Goal: Task Accomplishment & Management: Manage account settings

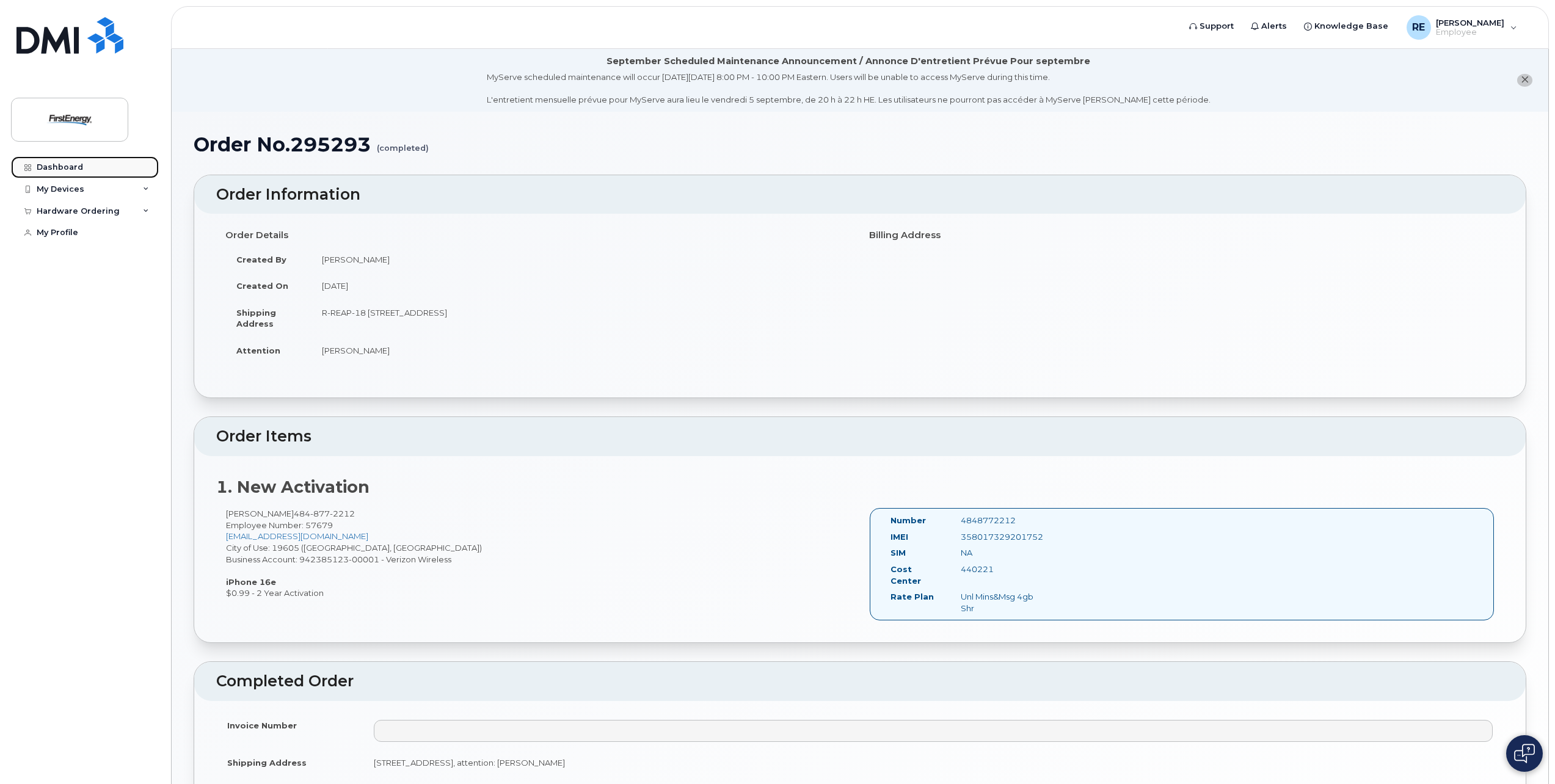
click at [62, 168] on div "Dashboard" at bounding box center [60, 167] width 46 height 10
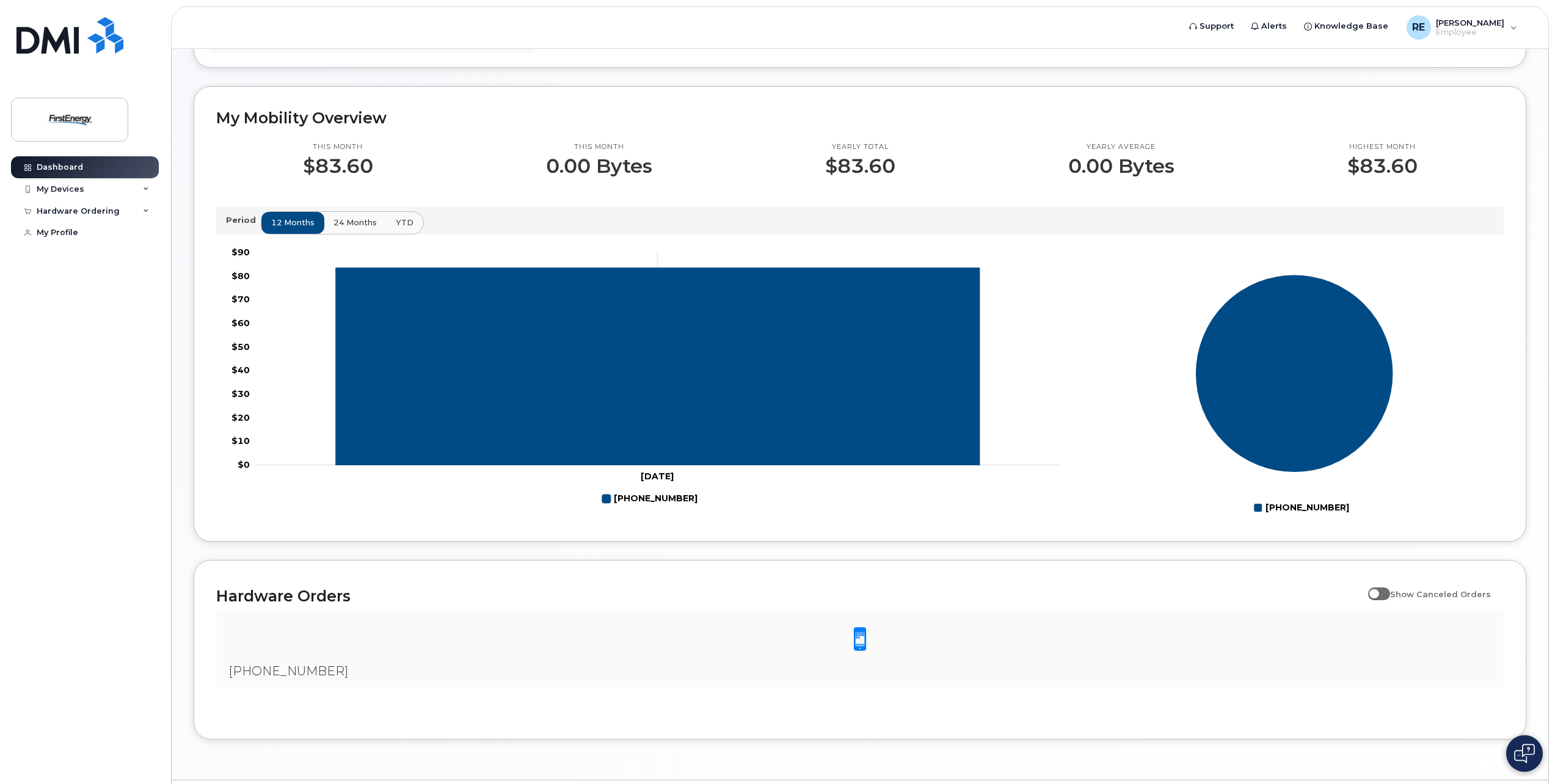
scroll to position [366, 0]
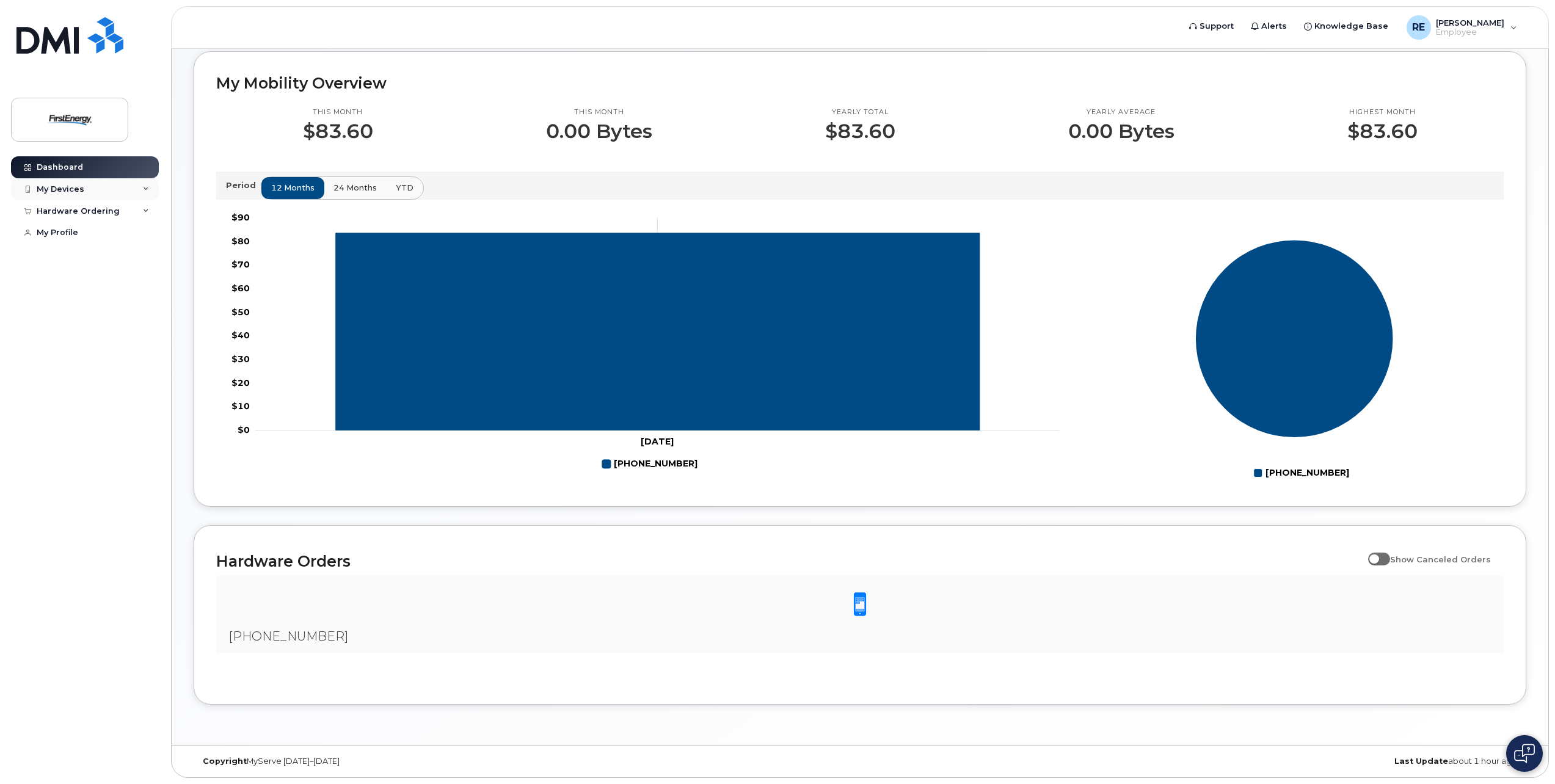
click at [49, 182] on div "My Devices" at bounding box center [85, 189] width 148 height 22
click at [116, 235] on div "[PHONE_NUMBER]" at bounding box center [124, 235] width 74 height 11
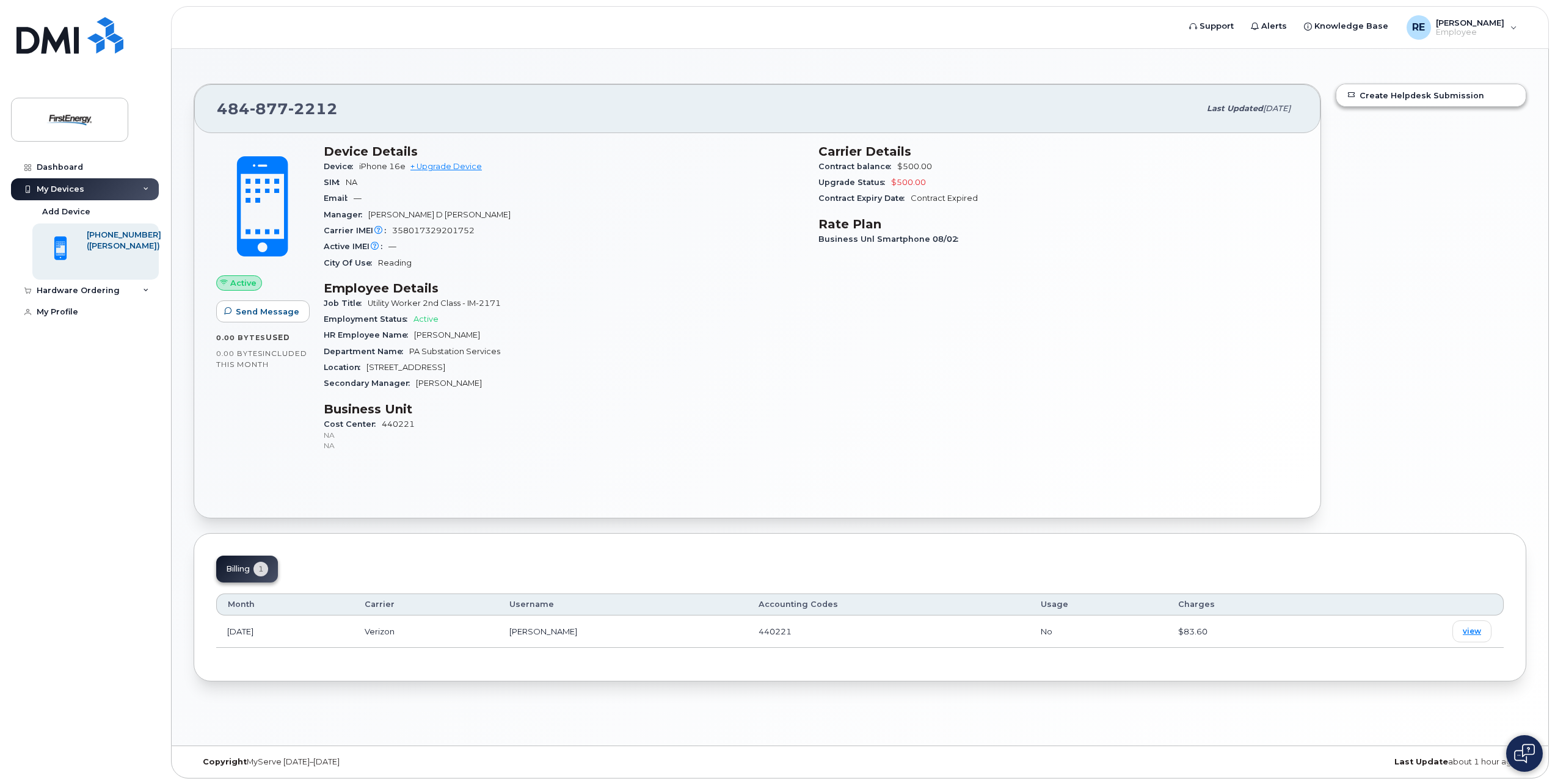
scroll to position [69, 0]
click at [1473, 634] on span "view" at bounding box center [1472, 630] width 18 height 11
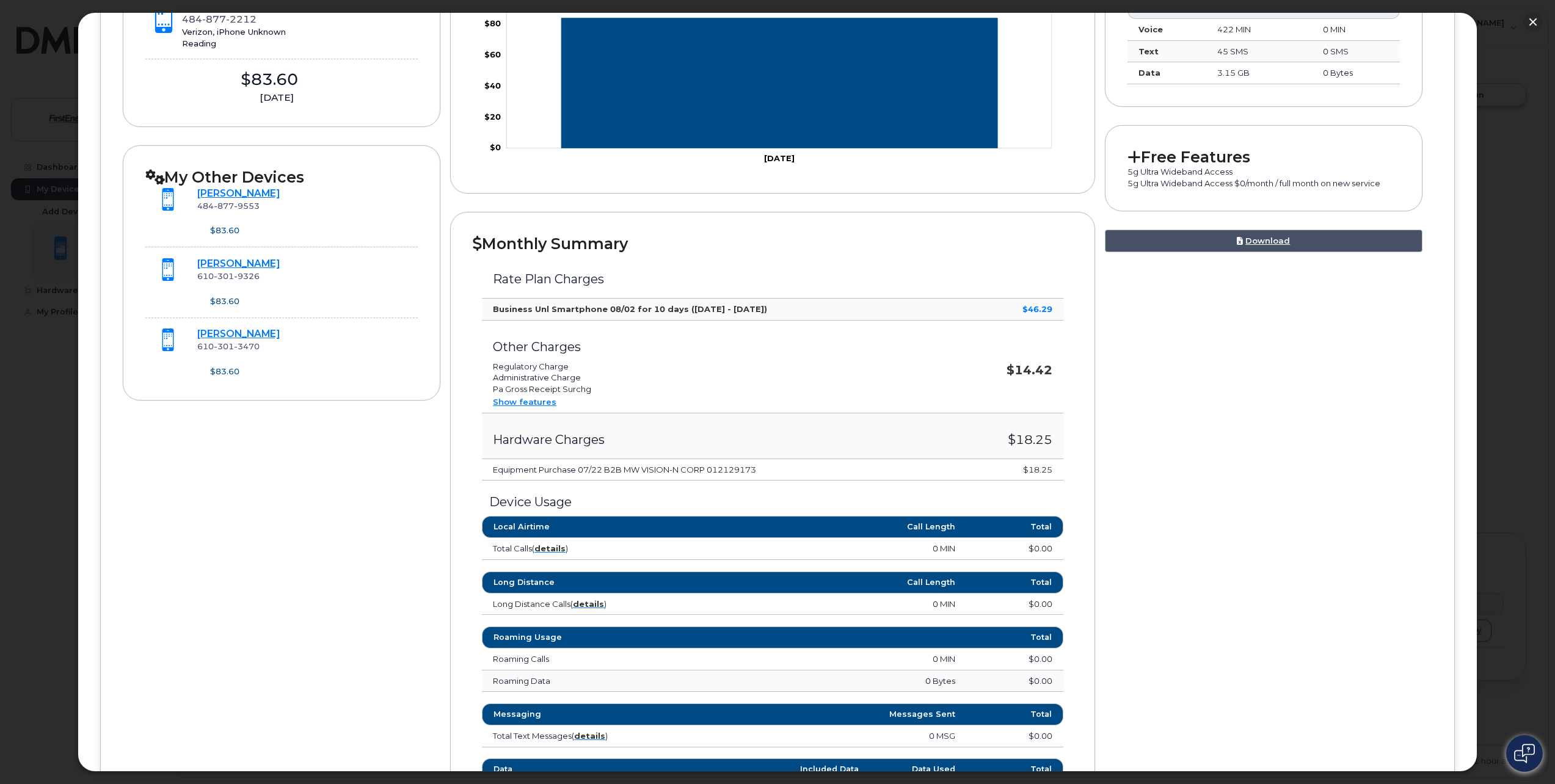
scroll to position [244, 0]
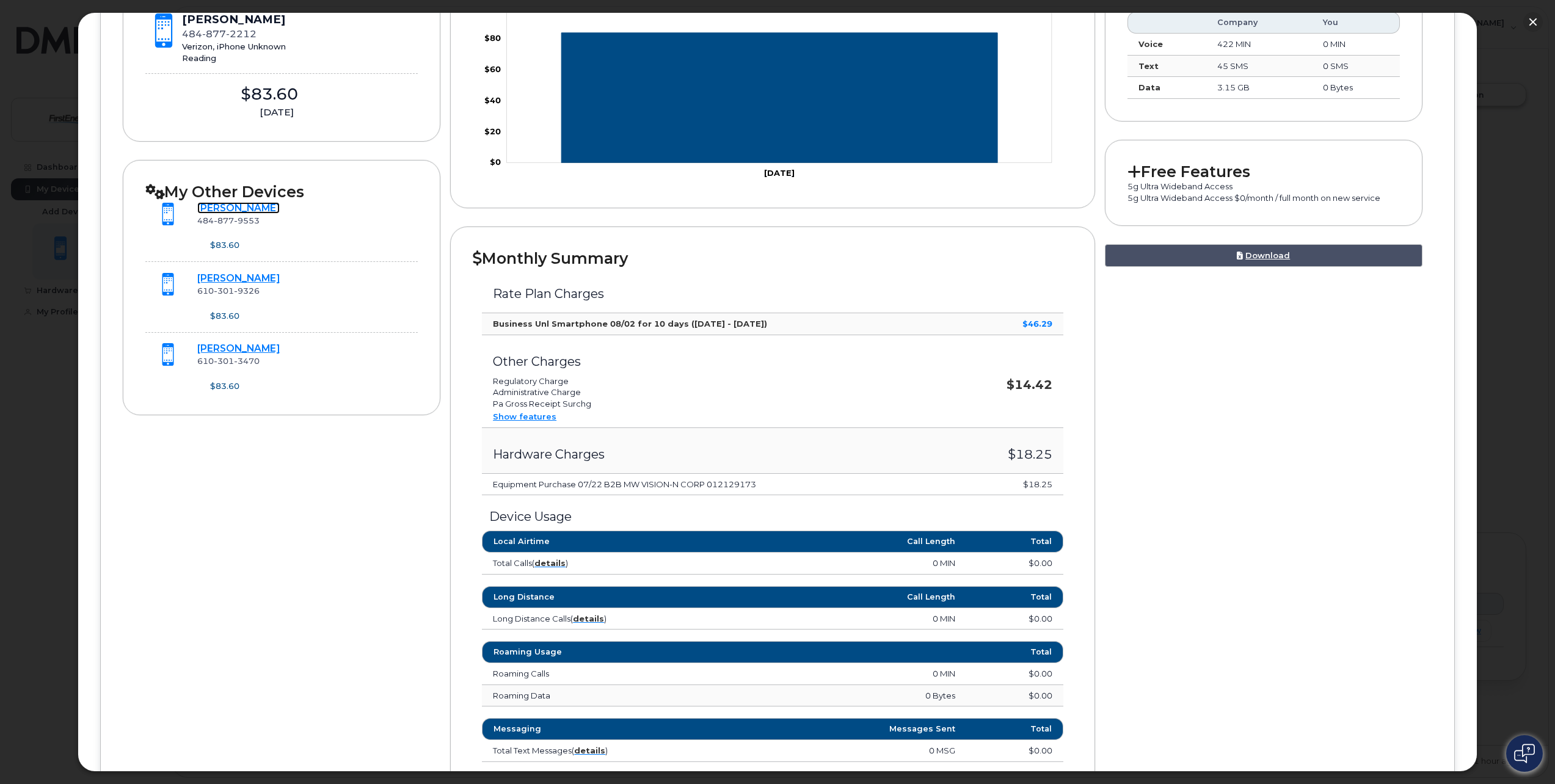
click at [231, 210] on link "[PERSON_NAME]" at bounding box center [238, 208] width 82 height 12
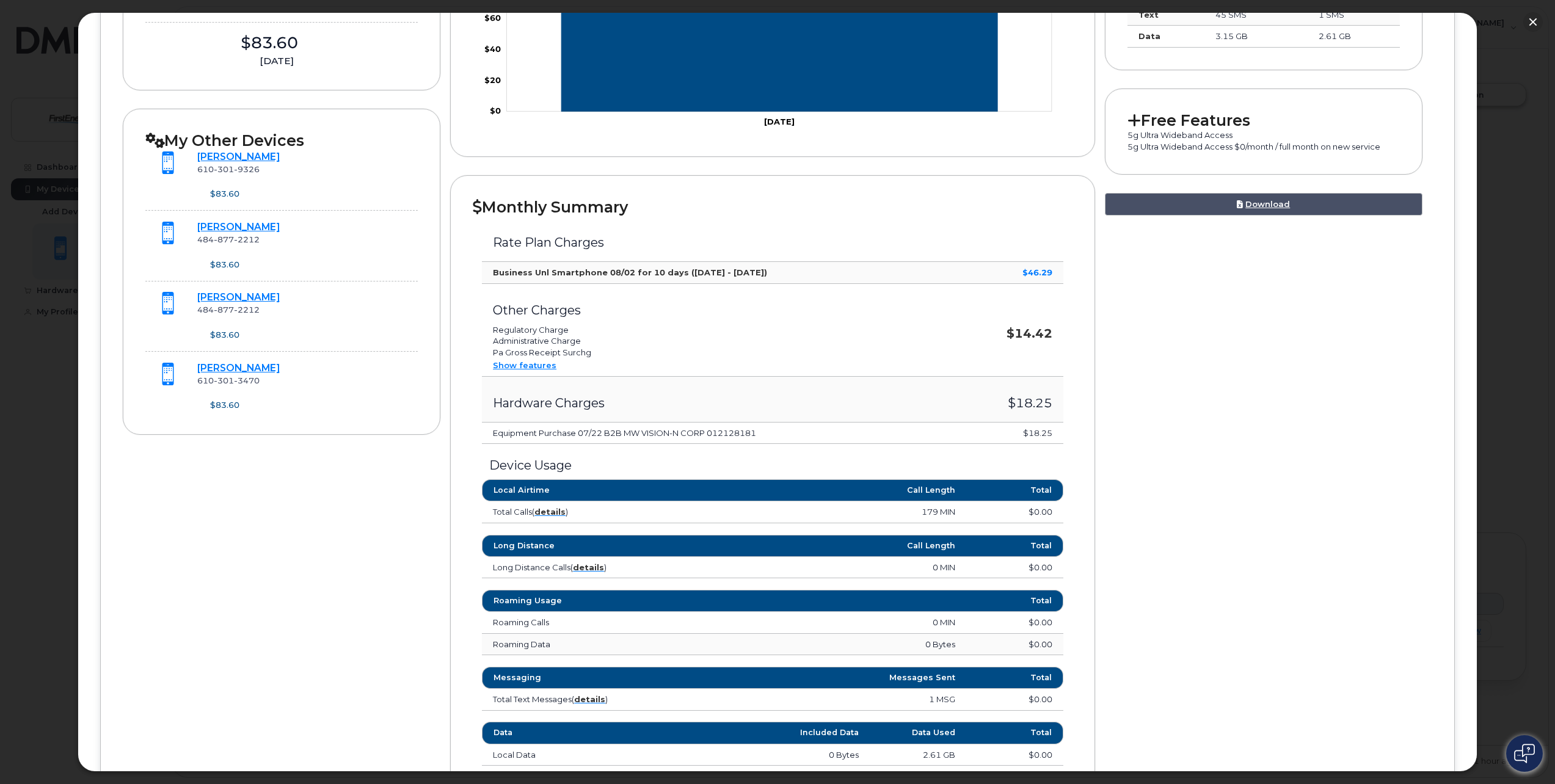
scroll to position [366, 0]
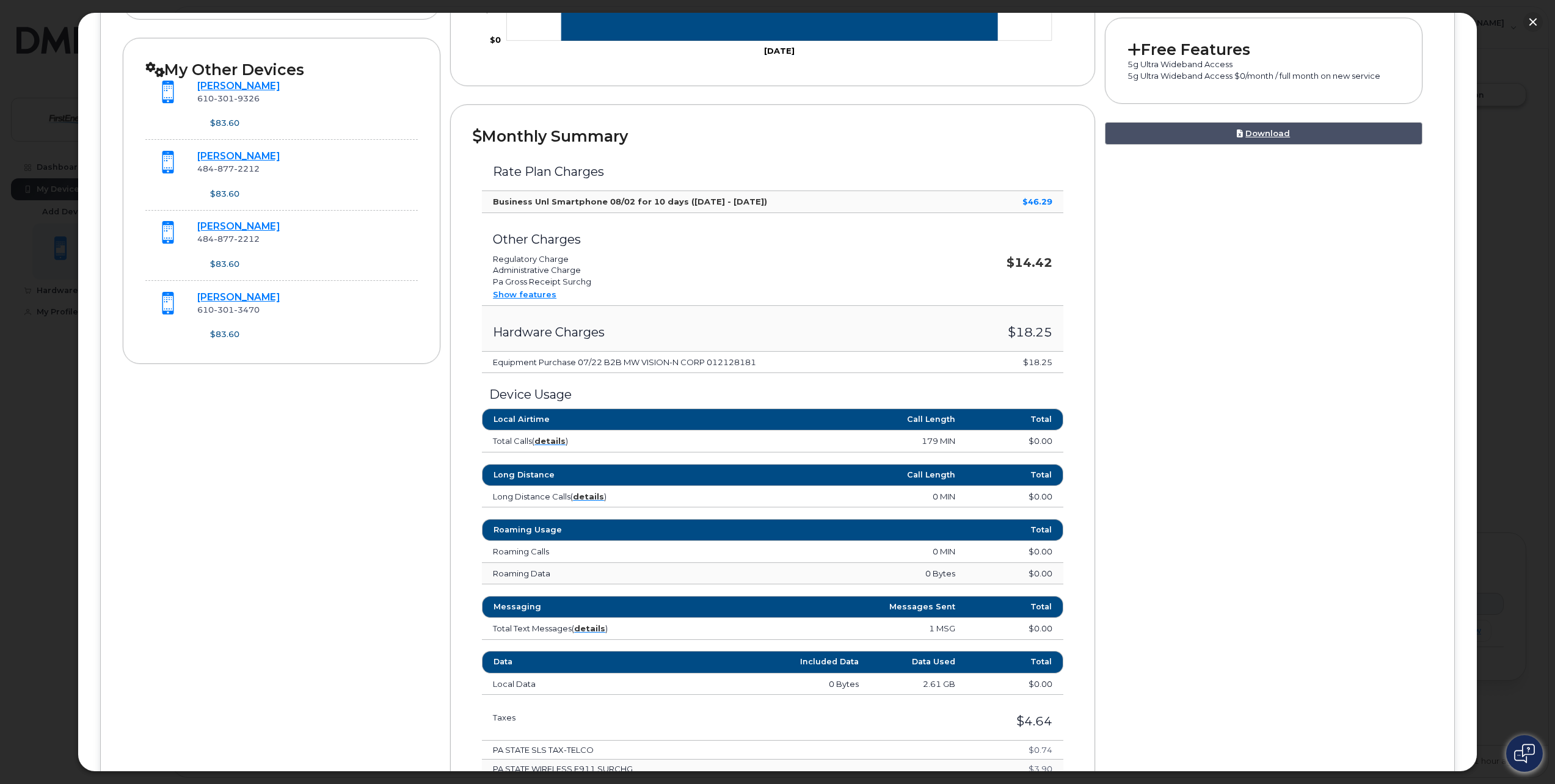
click at [53, 362] on div at bounding box center [777, 392] width 1555 height 784
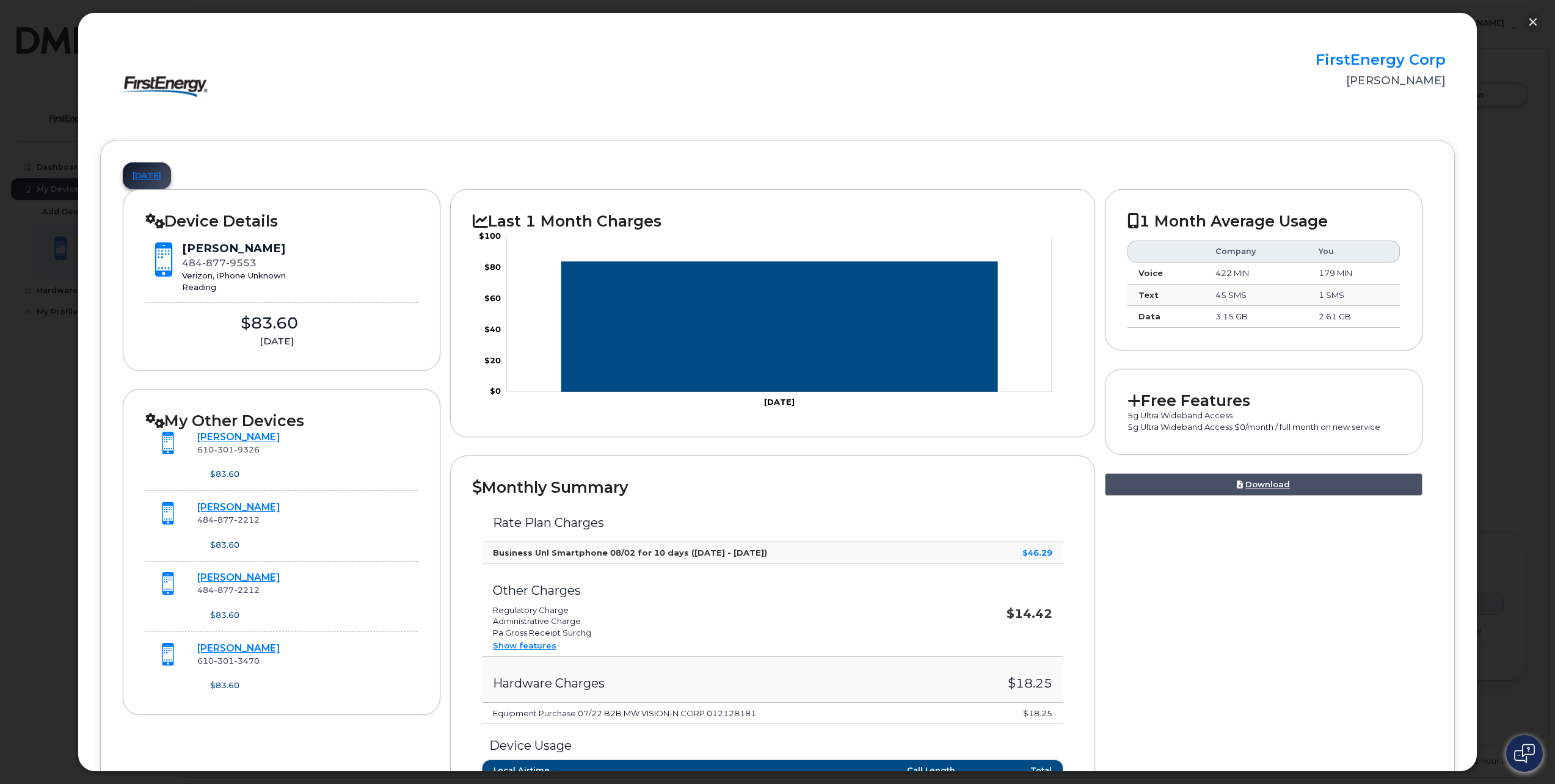
scroll to position [0, 0]
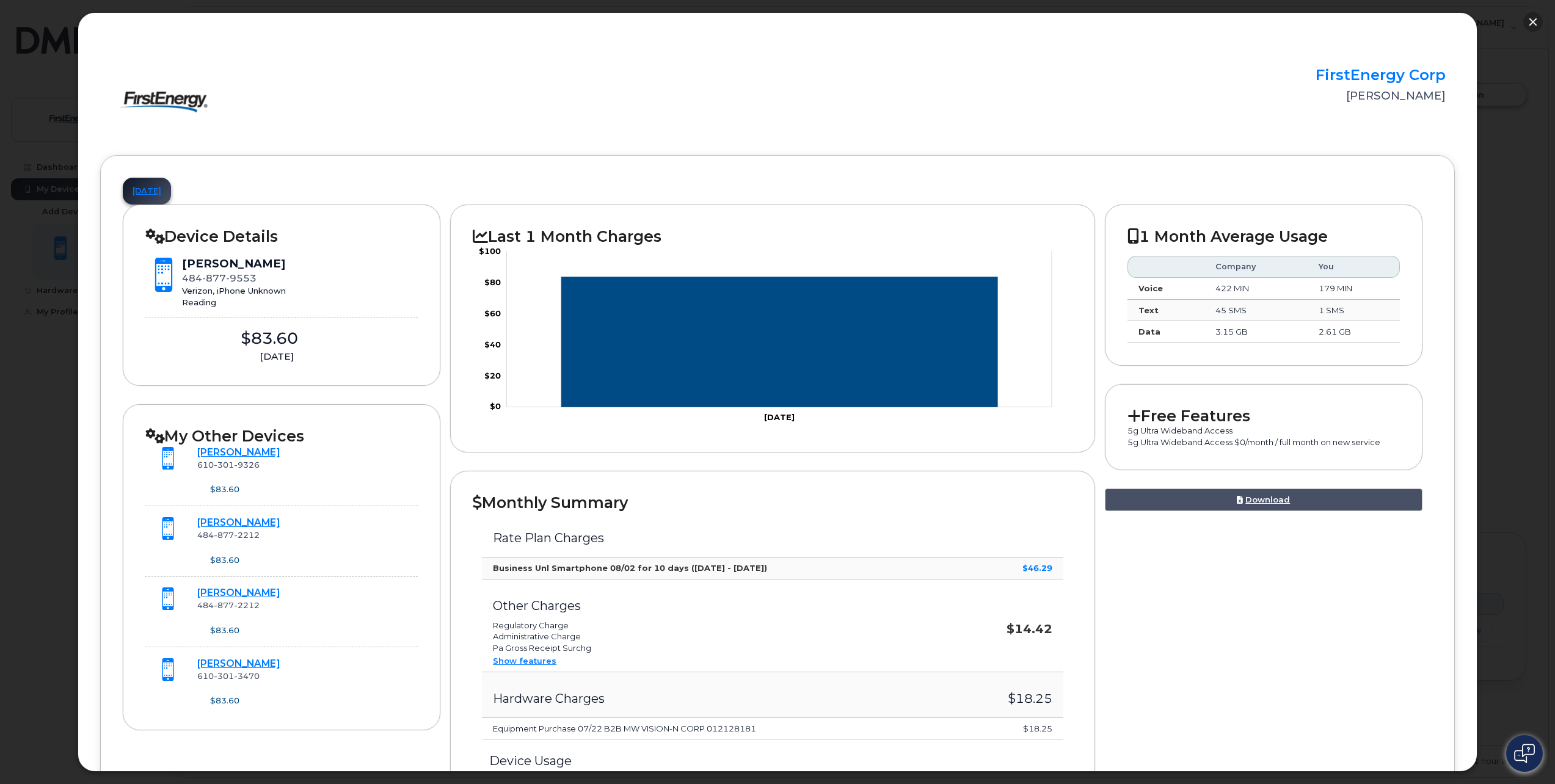
click at [1525, 18] on button "button" at bounding box center [1533, 22] width 20 height 20
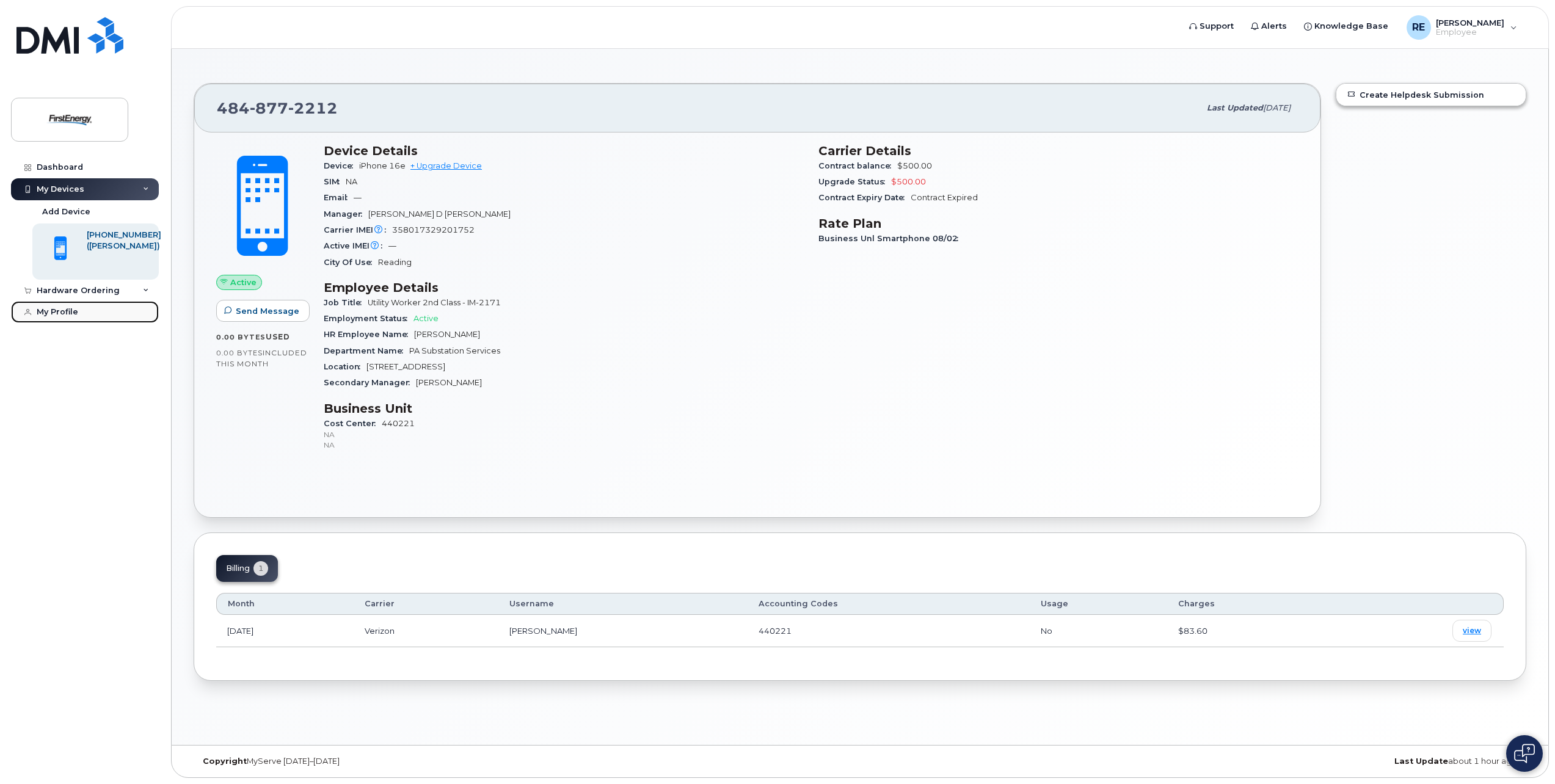
click at [74, 316] on div "My Profile" at bounding box center [57, 311] width 41 height 10
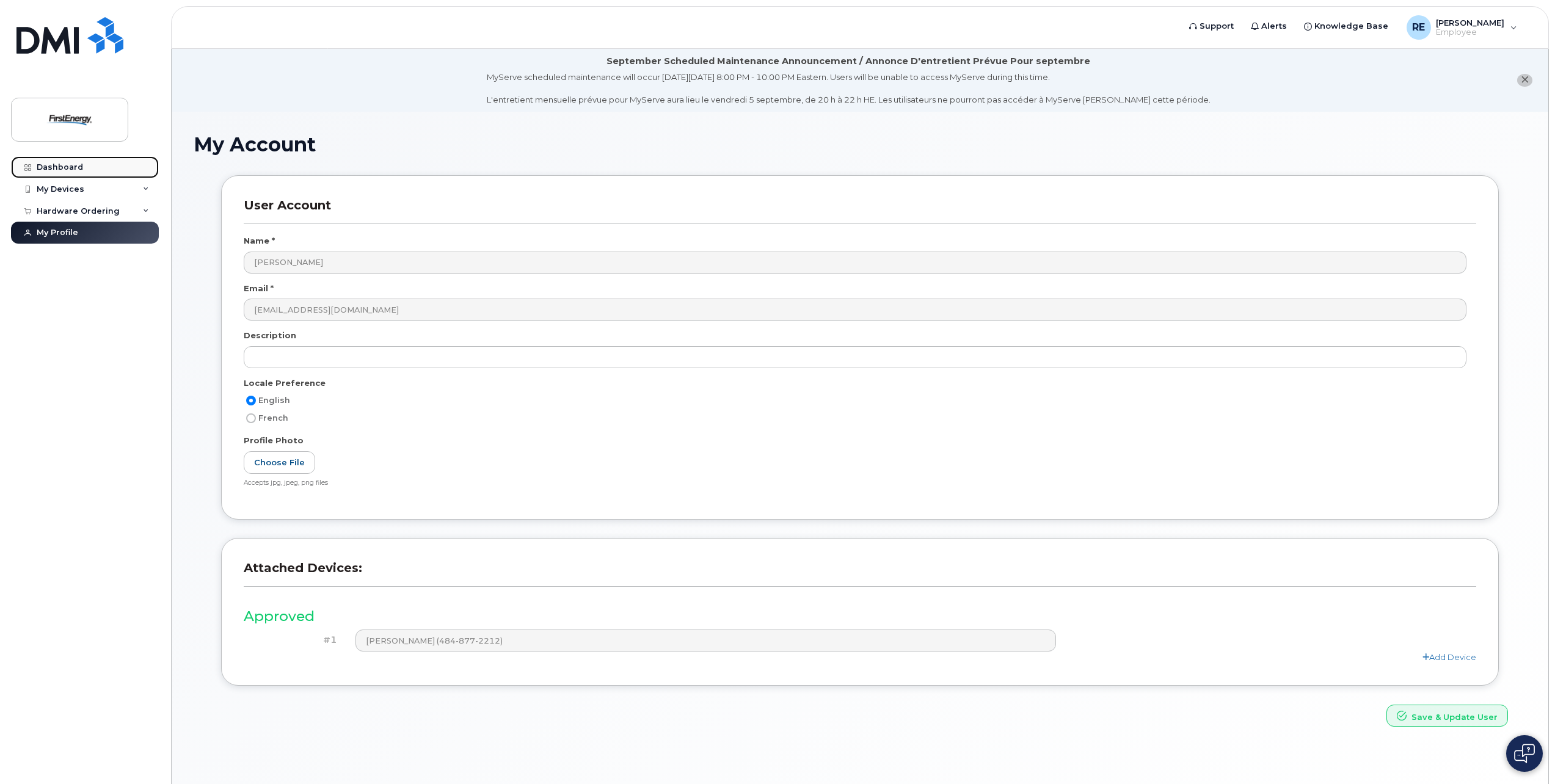
click at [64, 162] on link "Dashboard" at bounding box center [85, 167] width 148 height 22
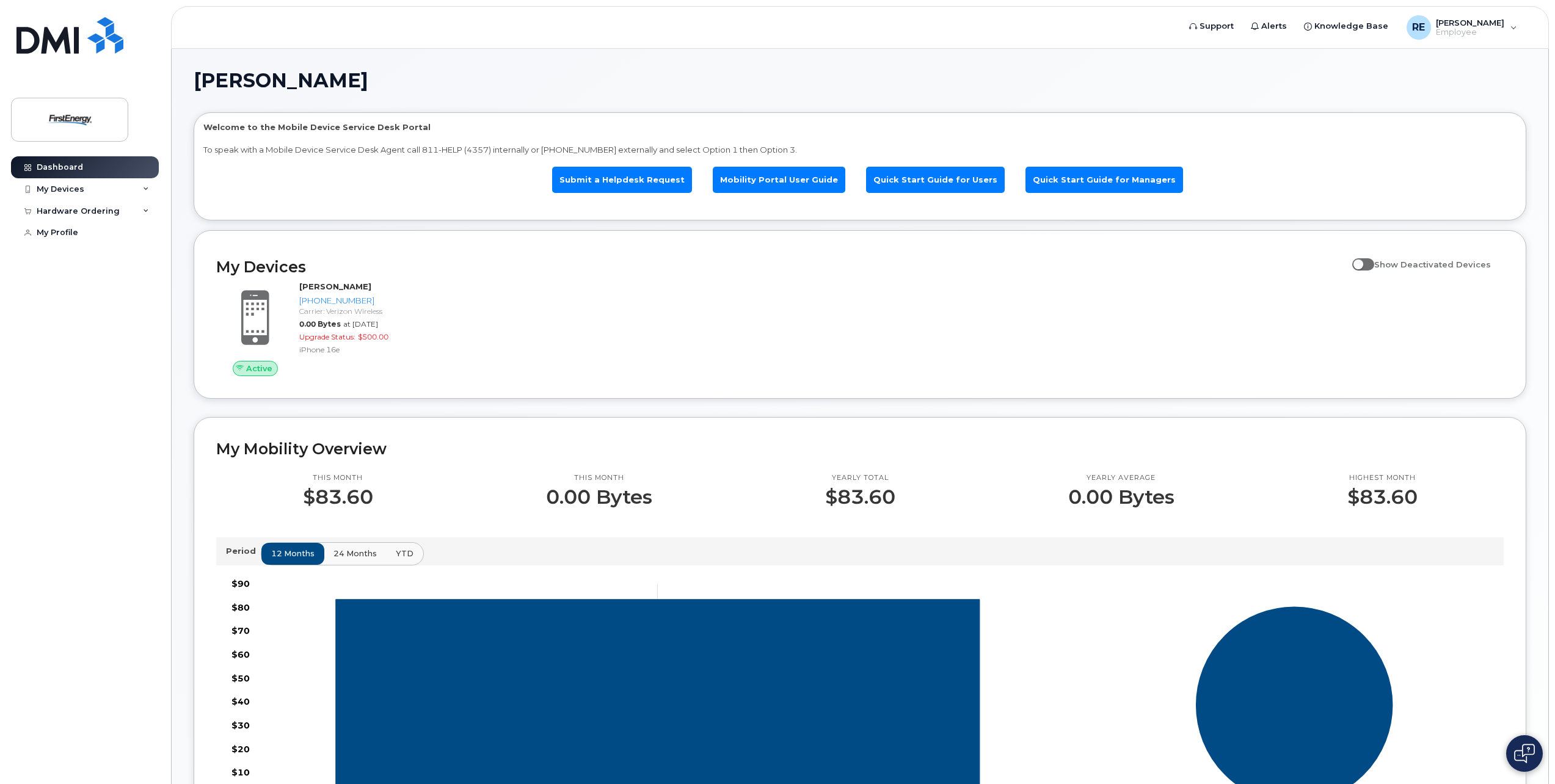
click at [1371, 267] on span at bounding box center [1364, 264] width 22 height 13
click at [1362, 263] on input "Show Deactivated Devices" at bounding box center [1357, 257] width 10 height 10
click at [1374, 262] on span at bounding box center [1364, 264] width 22 height 13
click at [1362, 262] on input "Show Deactivated Devices" at bounding box center [1357, 257] width 10 height 10
checkbox input "false"
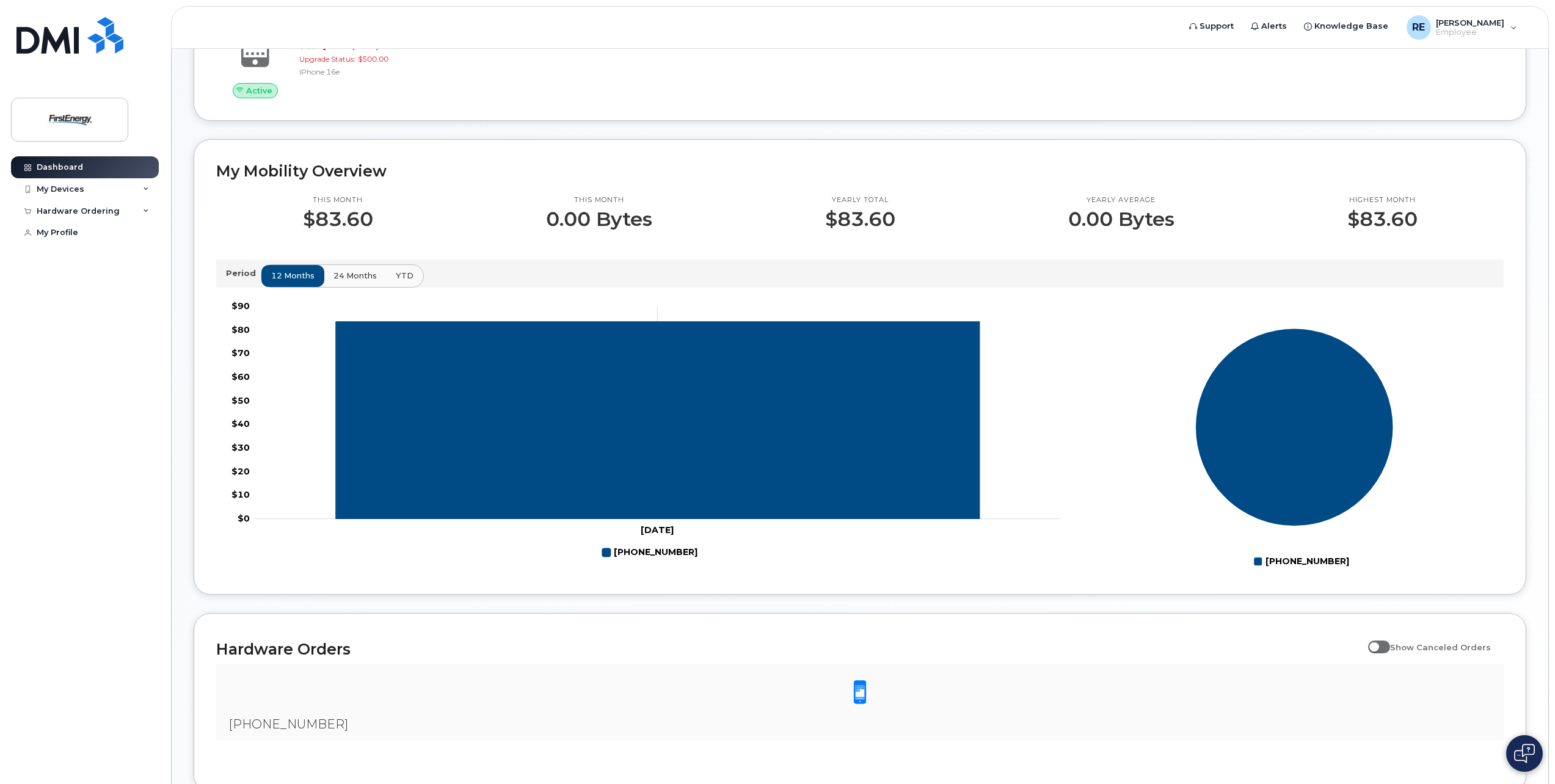
scroll to position [366, 0]
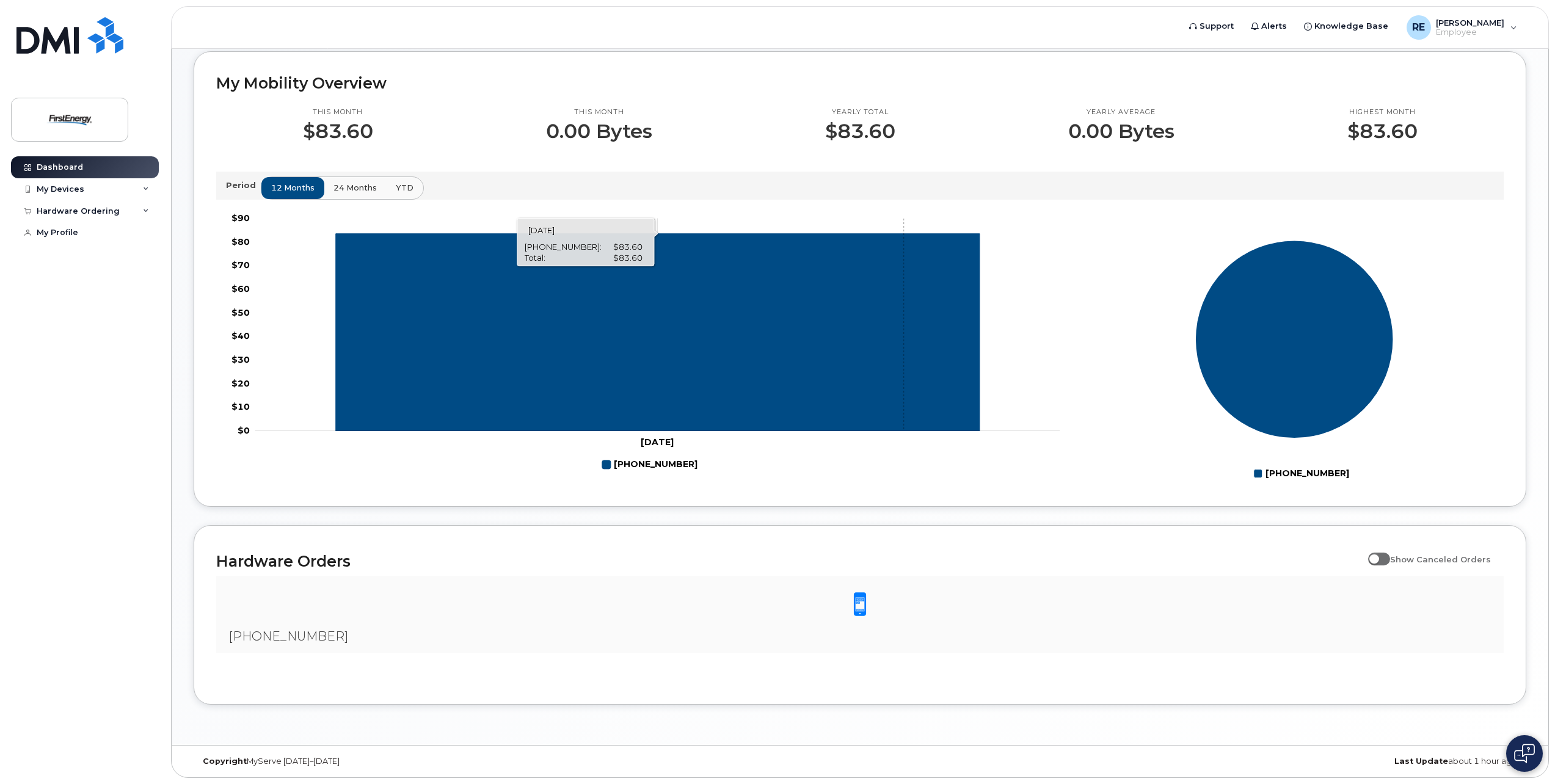
click at [904, 393] on icon "484-877-2212" at bounding box center [657, 332] width 644 height 197
click at [672, 379] on icon "484-877-2212" at bounding box center [657, 332] width 644 height 197
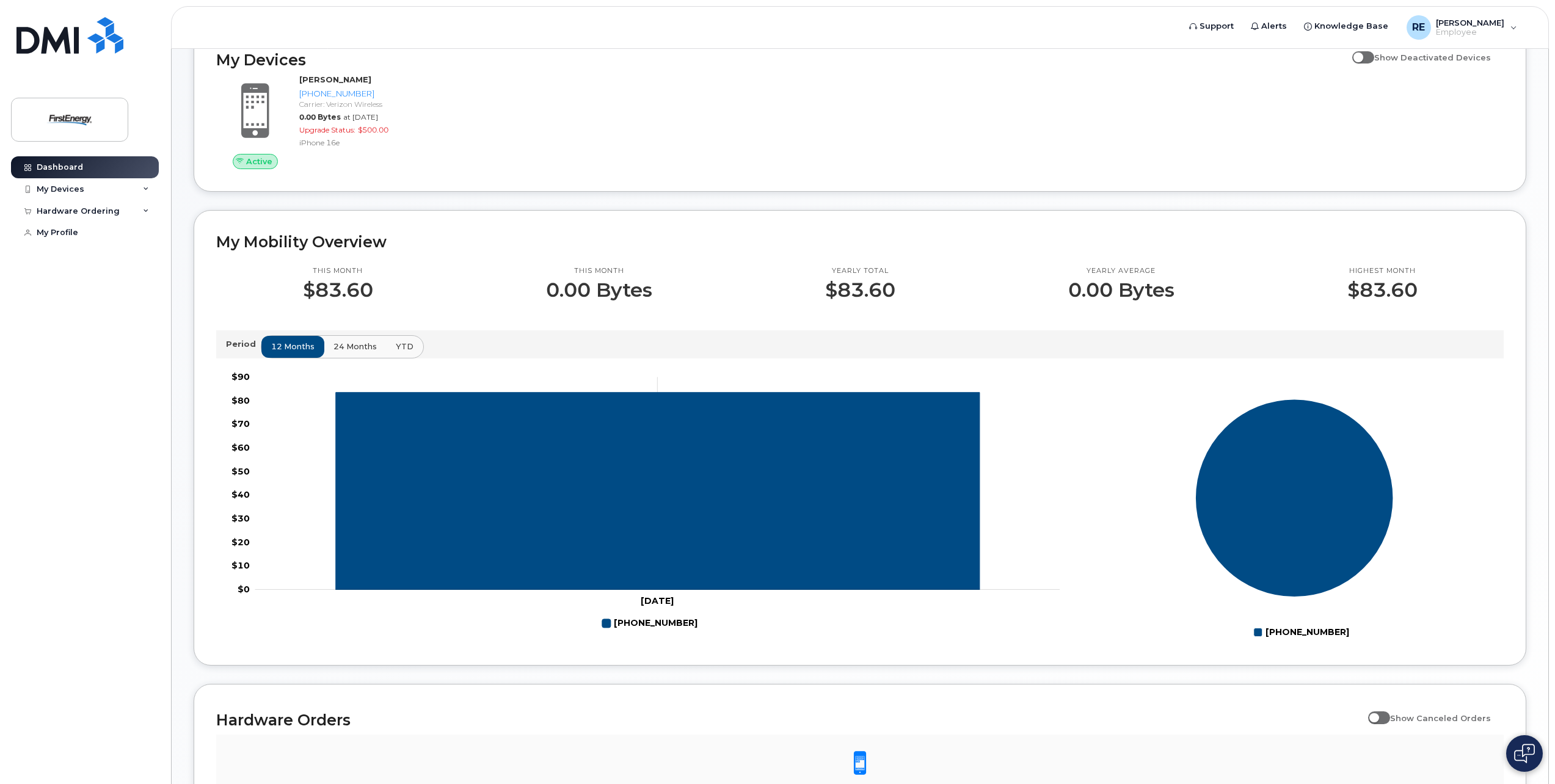
scroll to position [0, 0]
